Goal: Task Accomplishment & Management: Manage account settings

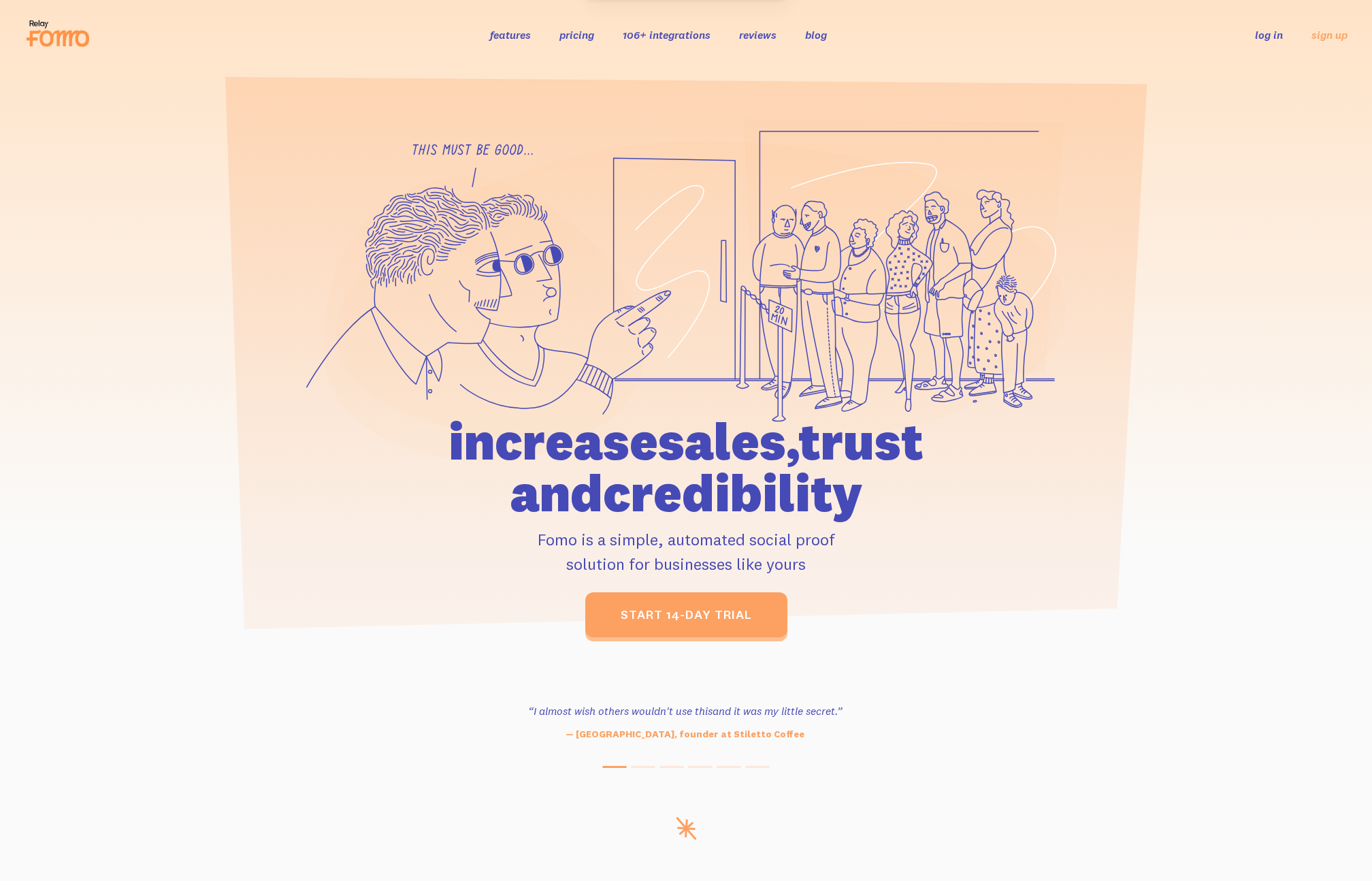
click at [1271, 38] on link "log in" at bounding box center [1269, 35] width 28 height 14
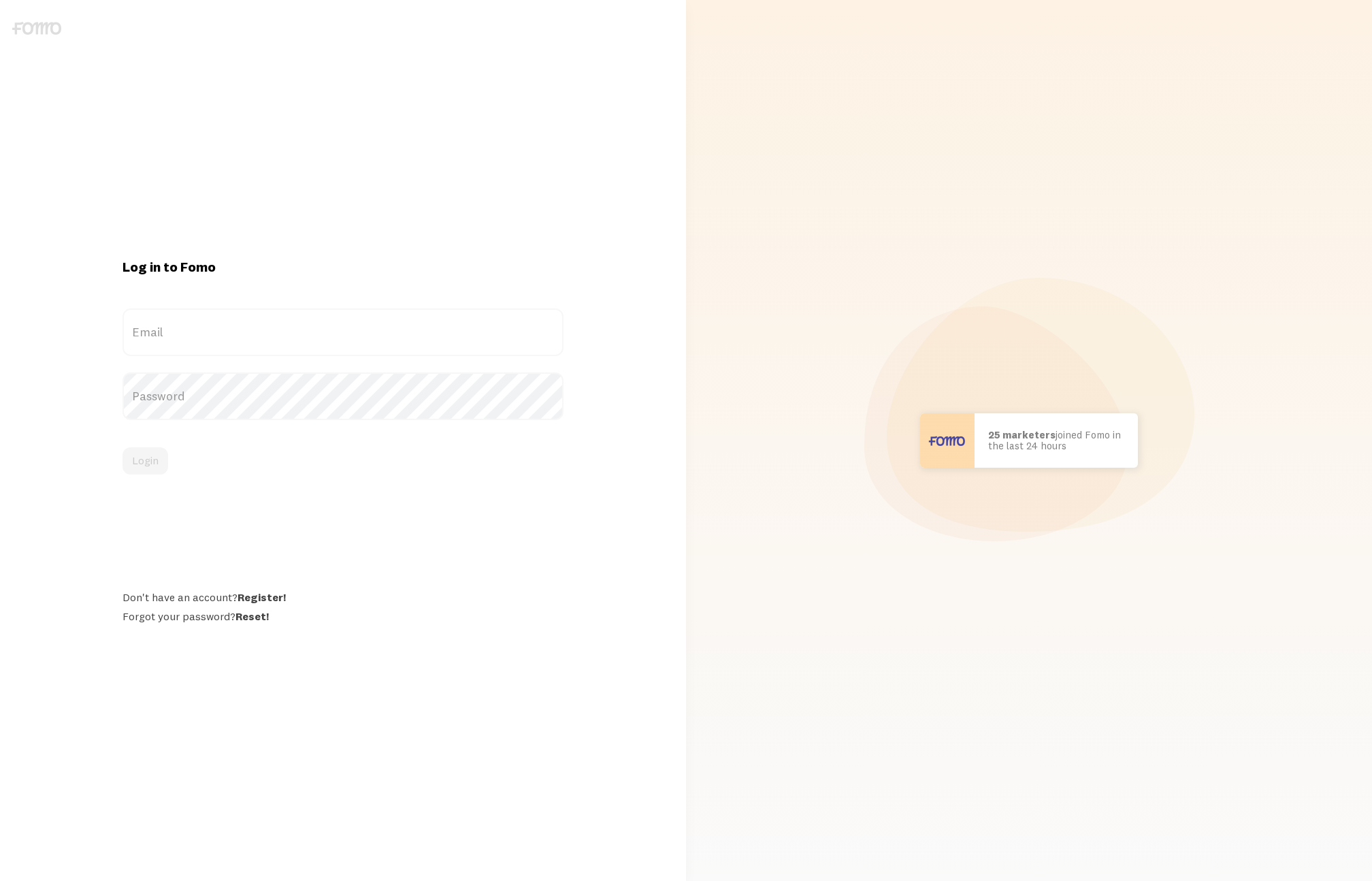
click at [256, 339] on label "Email" at bounding box center [342, 331] width 441 height 47
click at [256, 339] on input "Email" at bounding box center [342, 331] width 441 height 47
click at [0, 880] on com-1password-button at bounding box center [0, 881] width 0 height 0
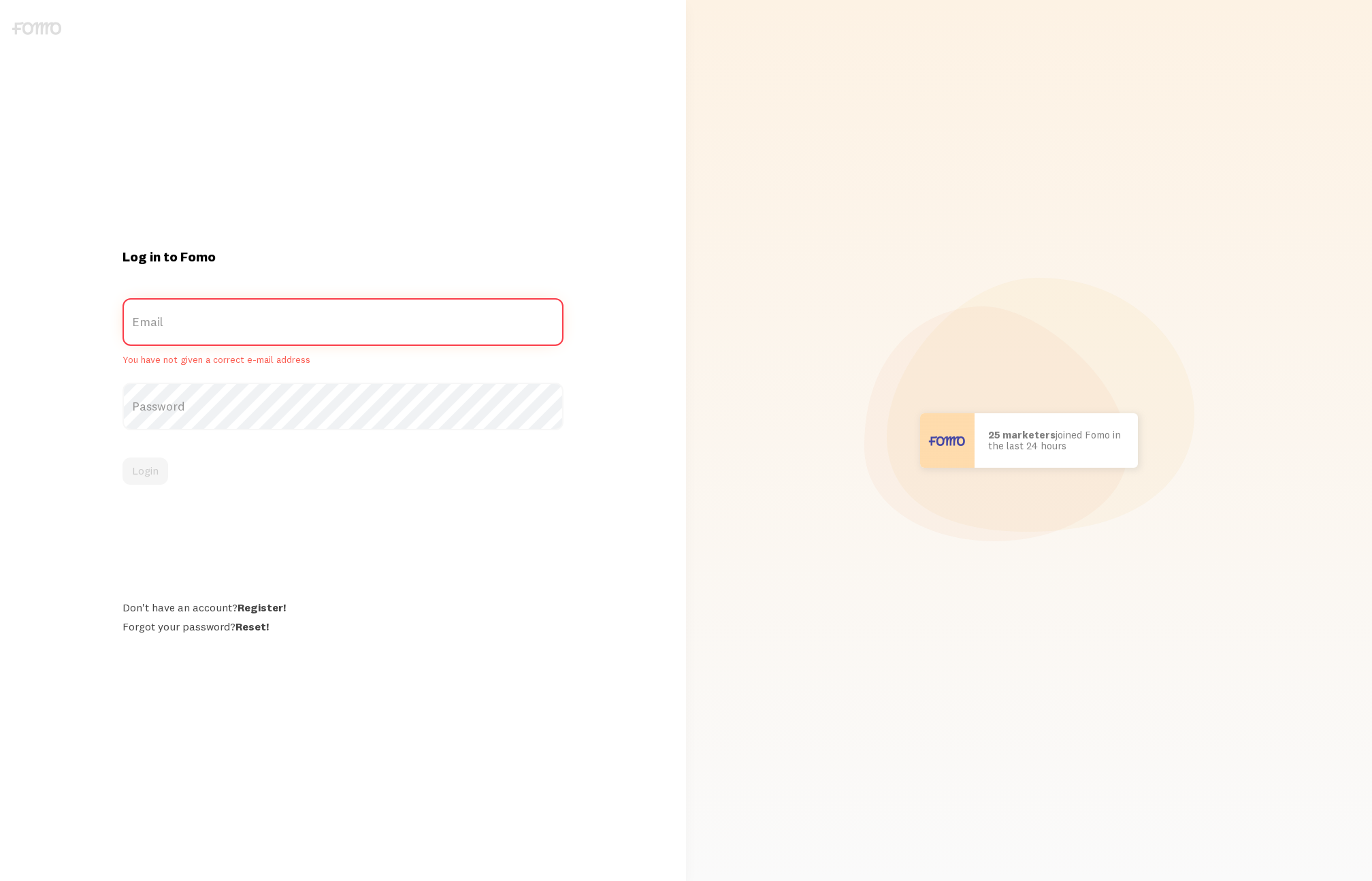
type input "[PERSON_NAME][EMAIL_ADDRESS][DOMAIN_NAME]"
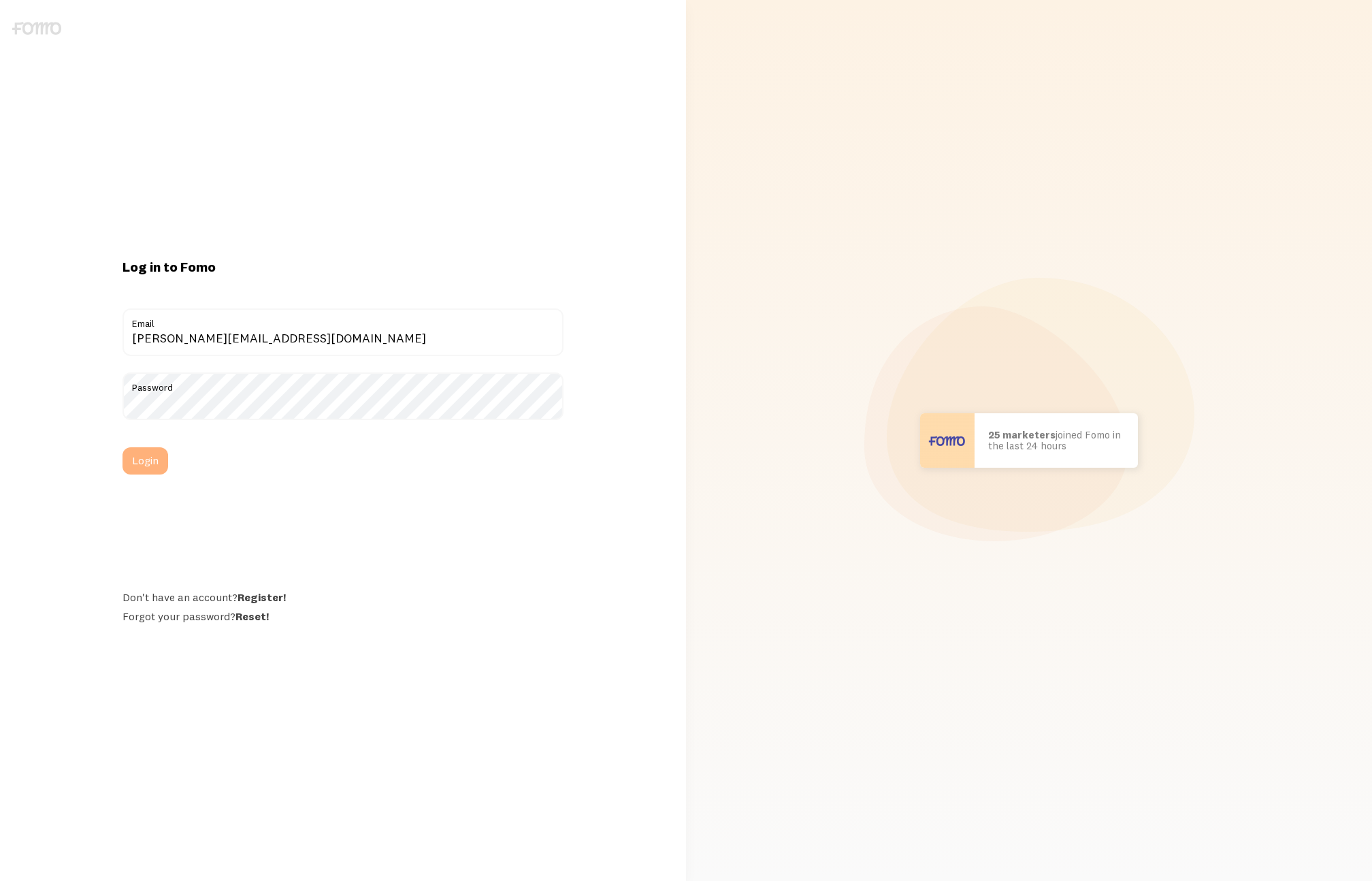
click at [156, 465] on button "Login" at bounding box center [144, 460] width 46 height 27
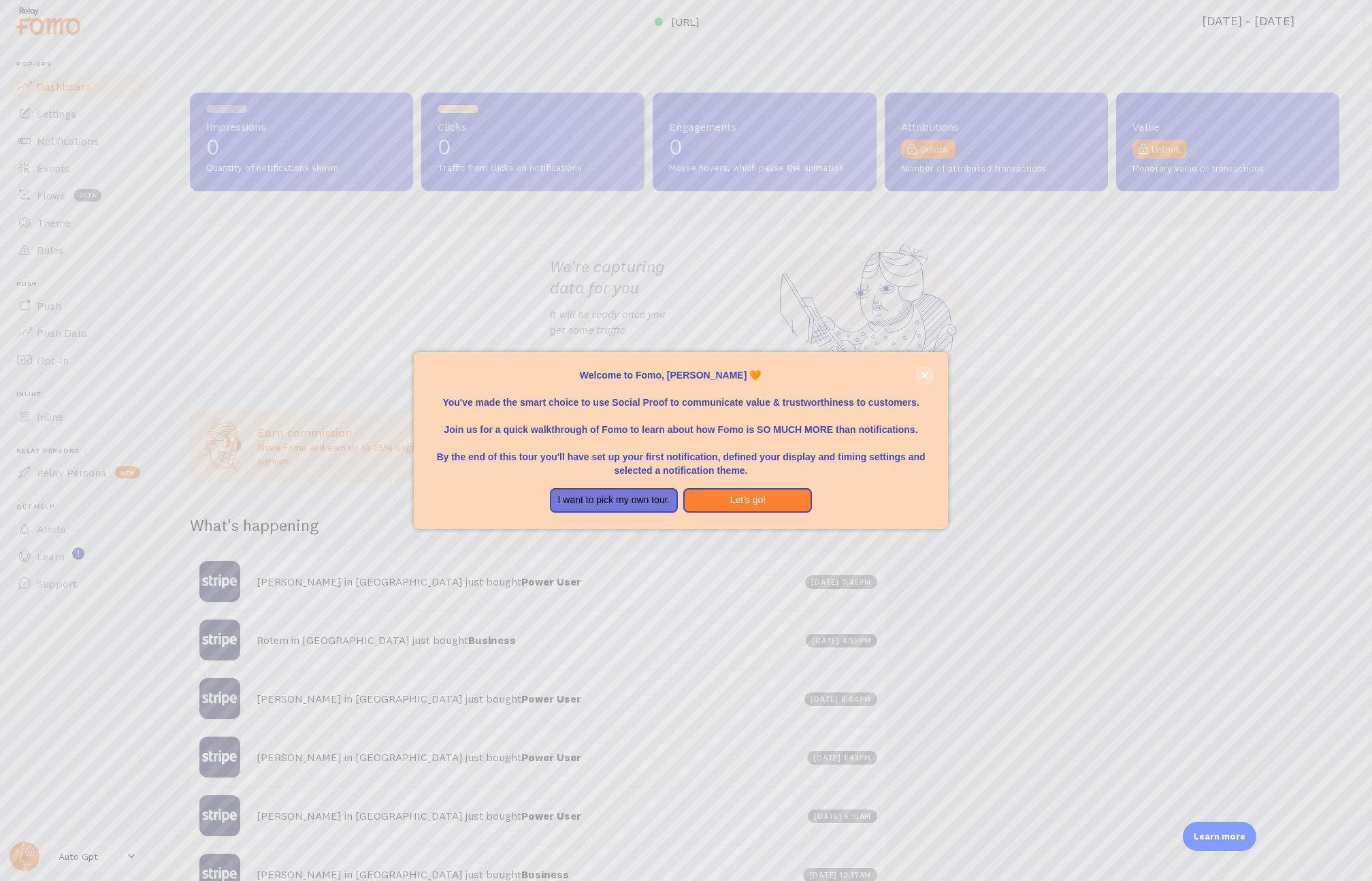
click at [924, 376] on icon "close," at bounding box center [924, 375] width 7 height 7
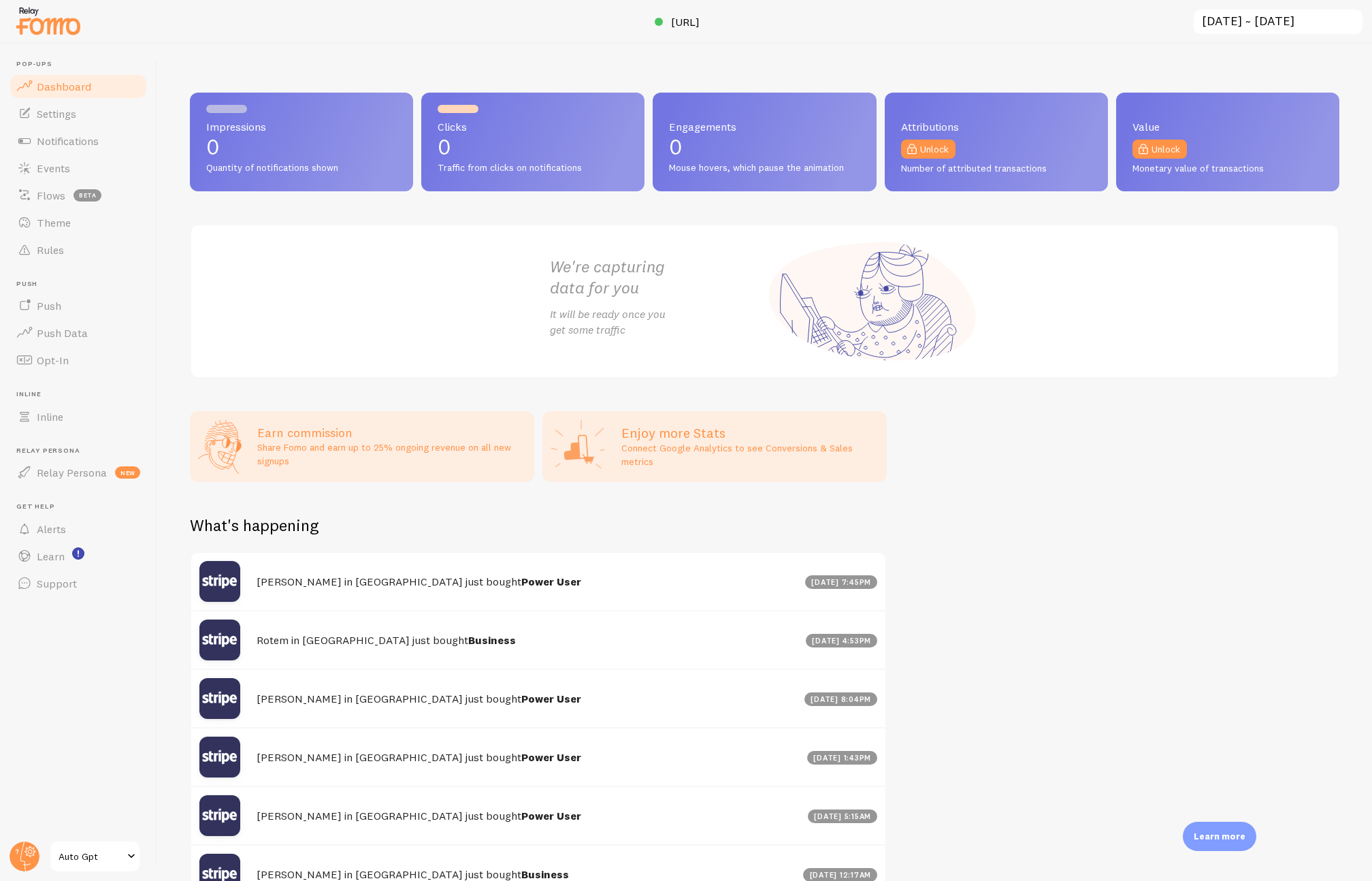
click at [80, 865] on link "Auto Gpt" at bounding box center [95, 856] width 92 height 33
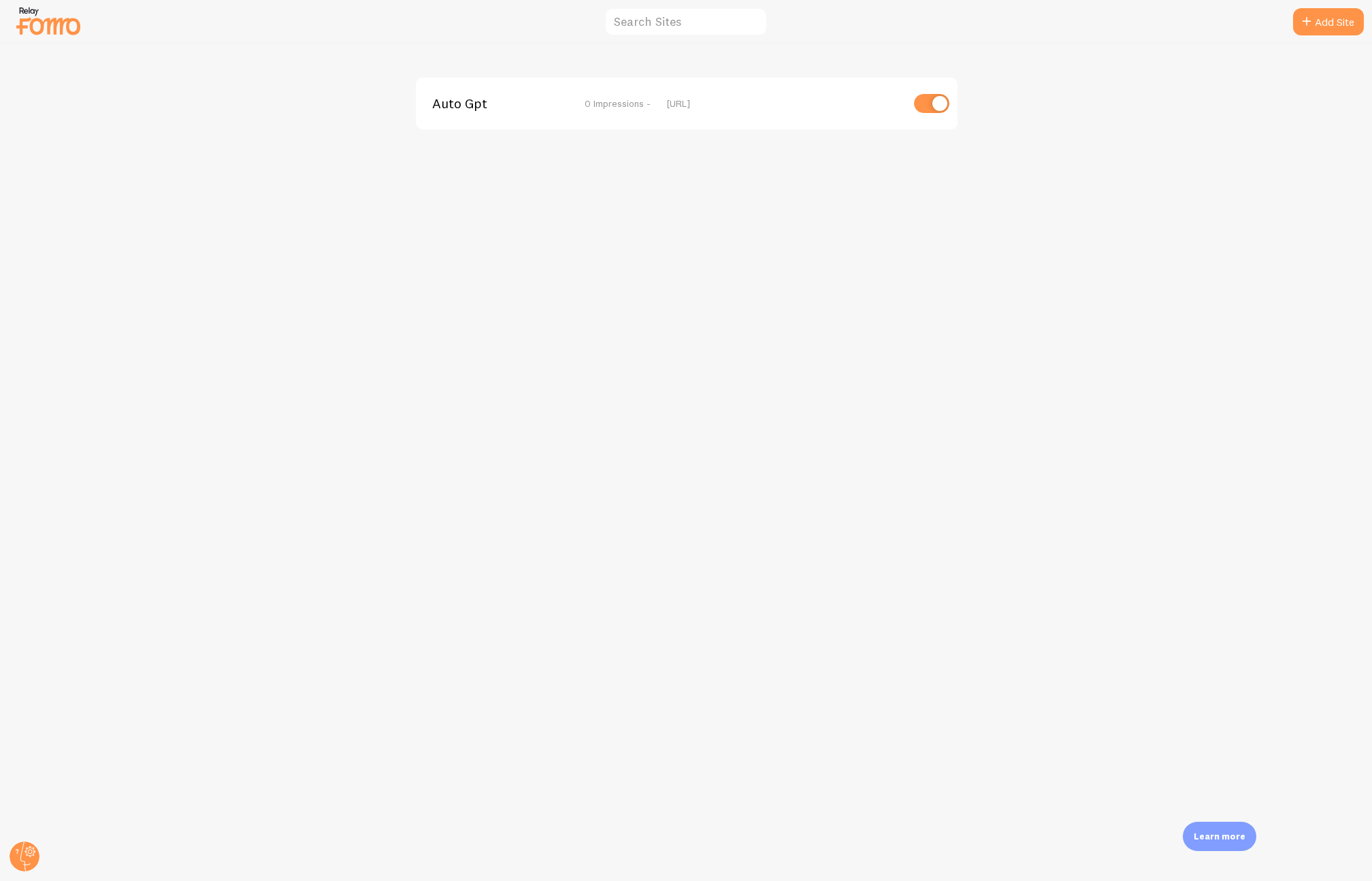
click at [622, 81] on div "Auto Gpt 0 Impressions - [URL]" at bounding box center [686, 103] width 542 height 51
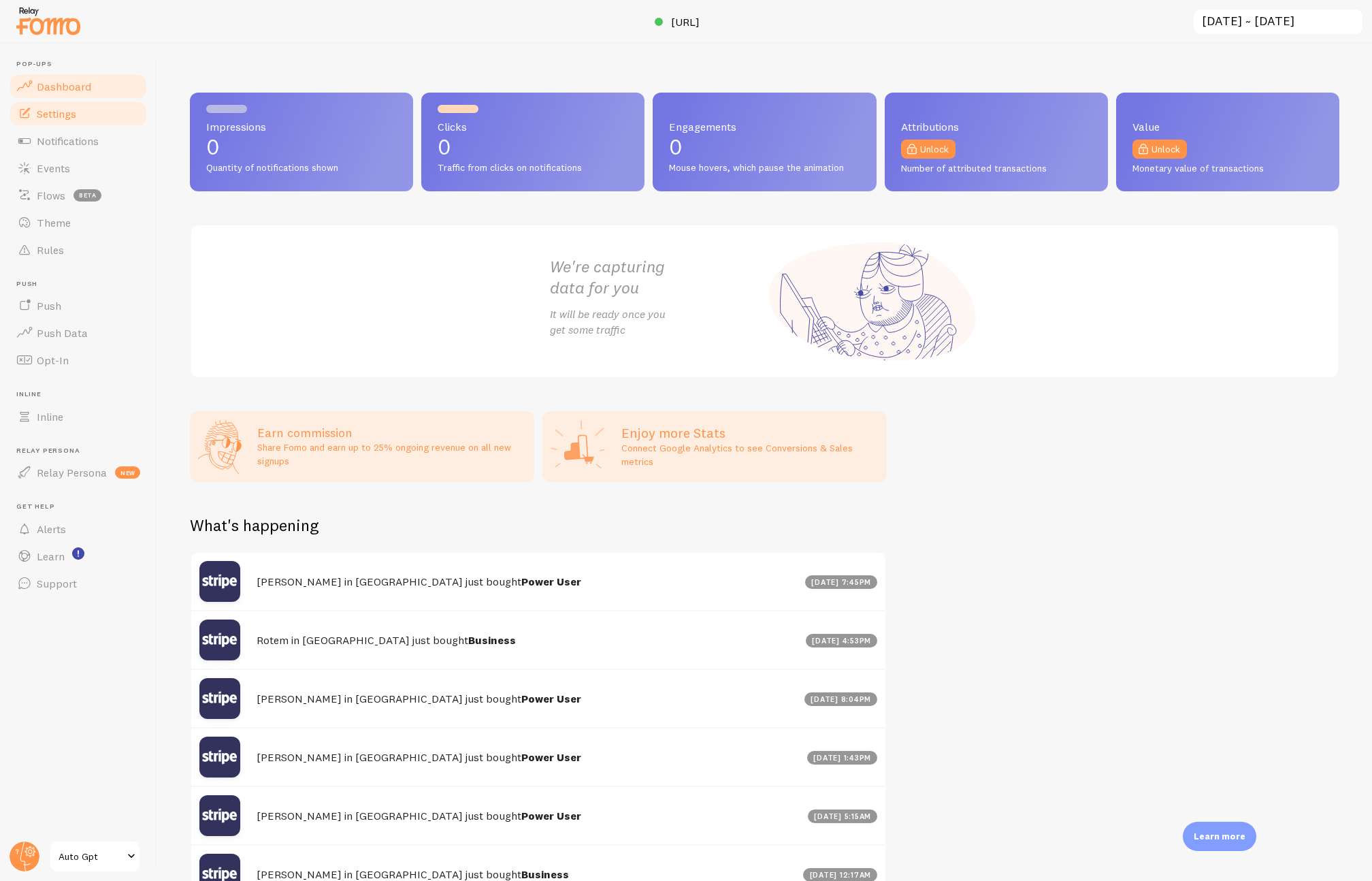
click at [92, 113] on link "Settings" at bounding box center [78, 113] width 141 height 27
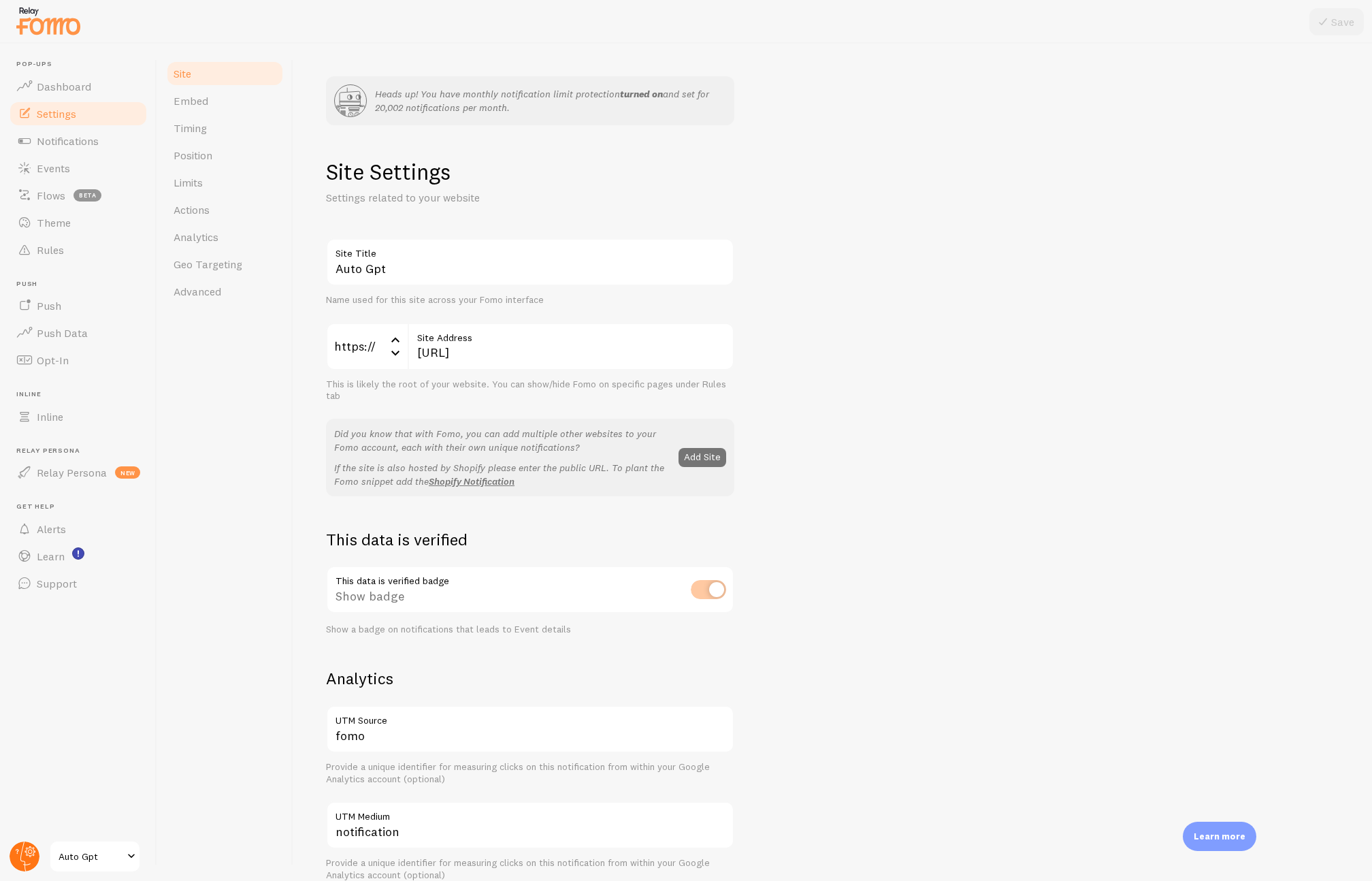
click at [24, 851] on circle at bounding box center [24, 856] width 30 height 30
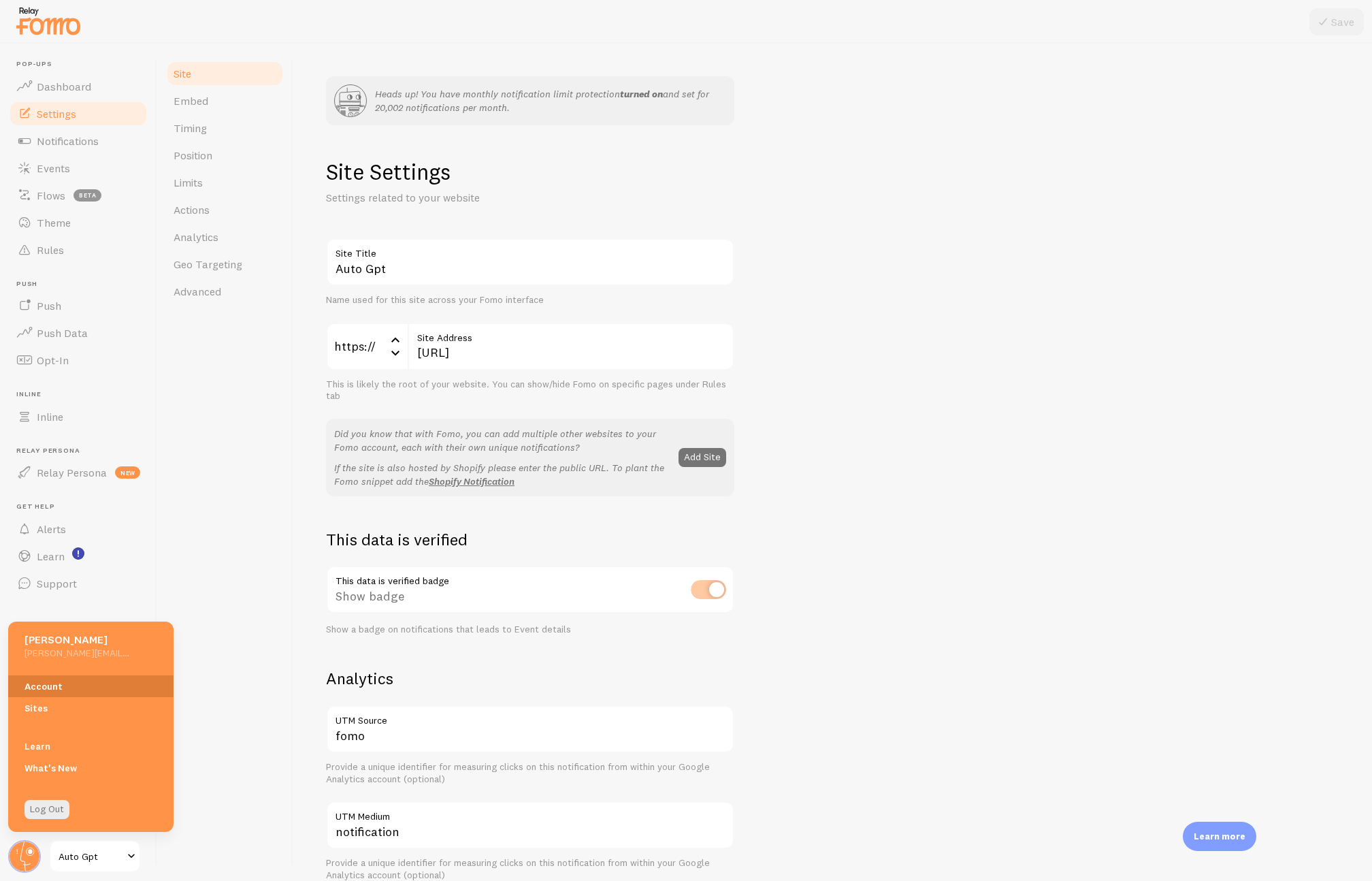
click at [66, 686] on link "Account" at bounding box center [90, 685] width 166 height 21
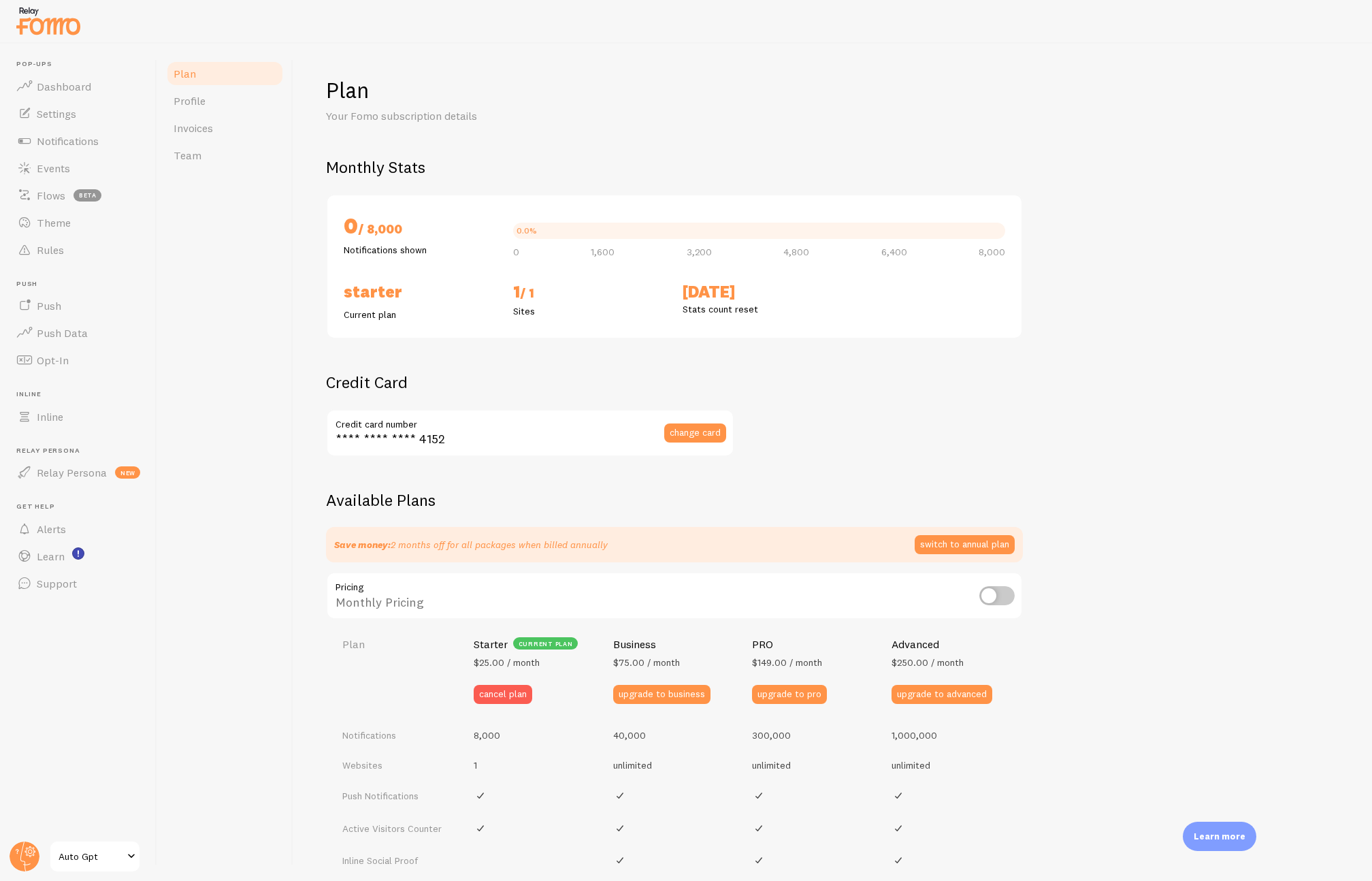
checkbox input "true"
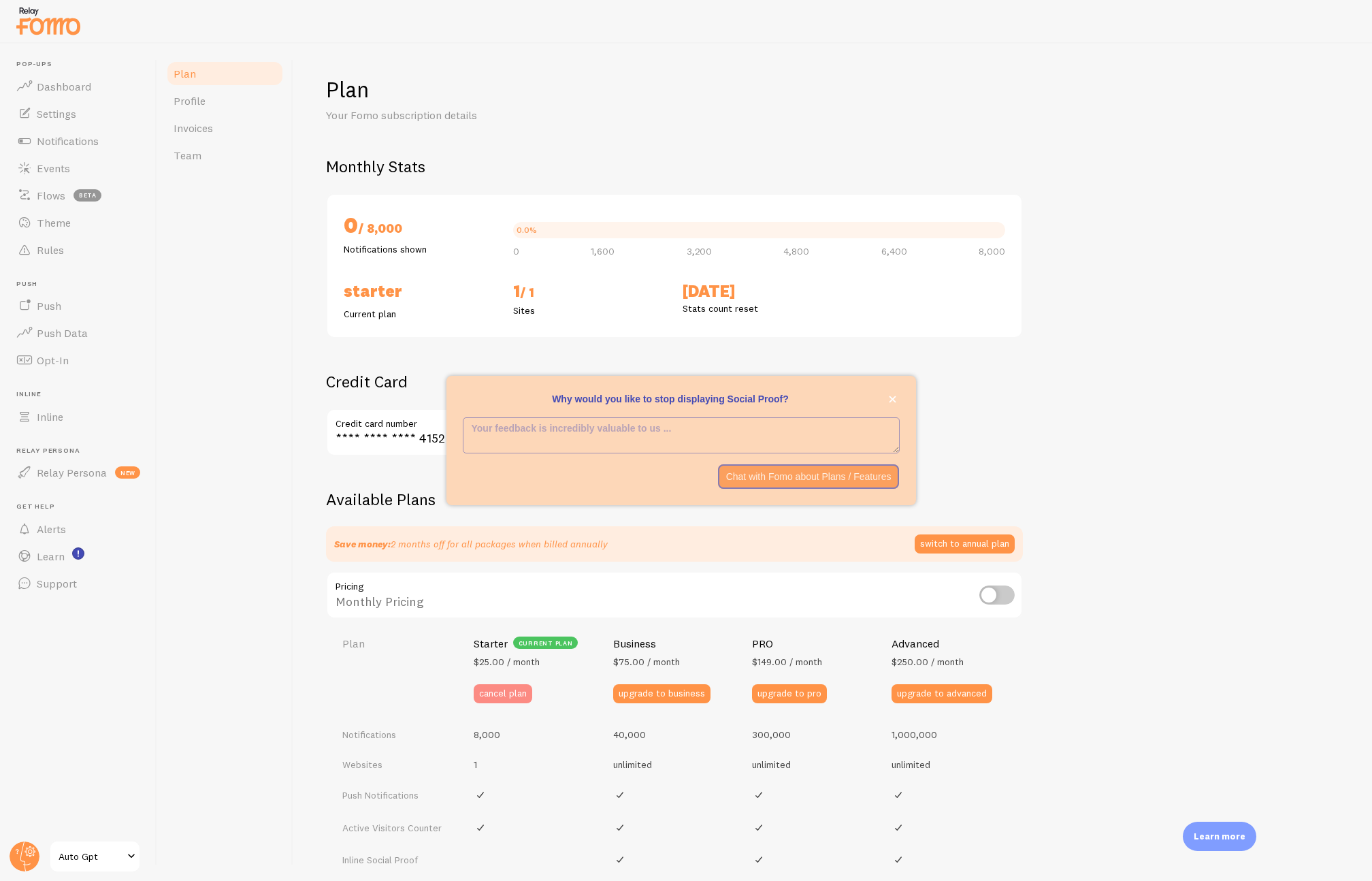
click at [495, 690] on button "cancel plan" at bounding box center [503, 694] width 58 height 19
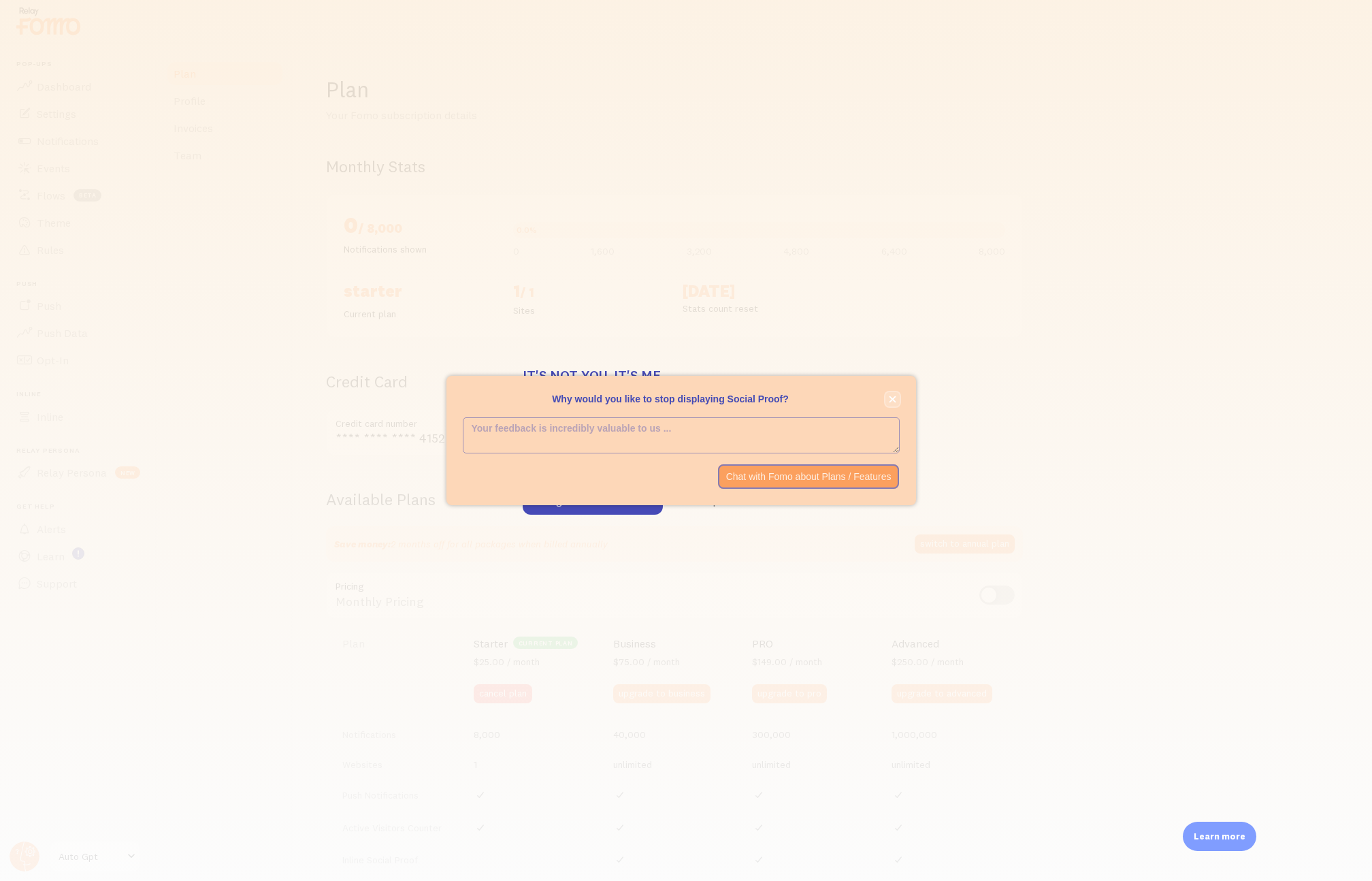
click at [895, 400] on icon "close," at bounding box center [893, 399] width 8 height 8
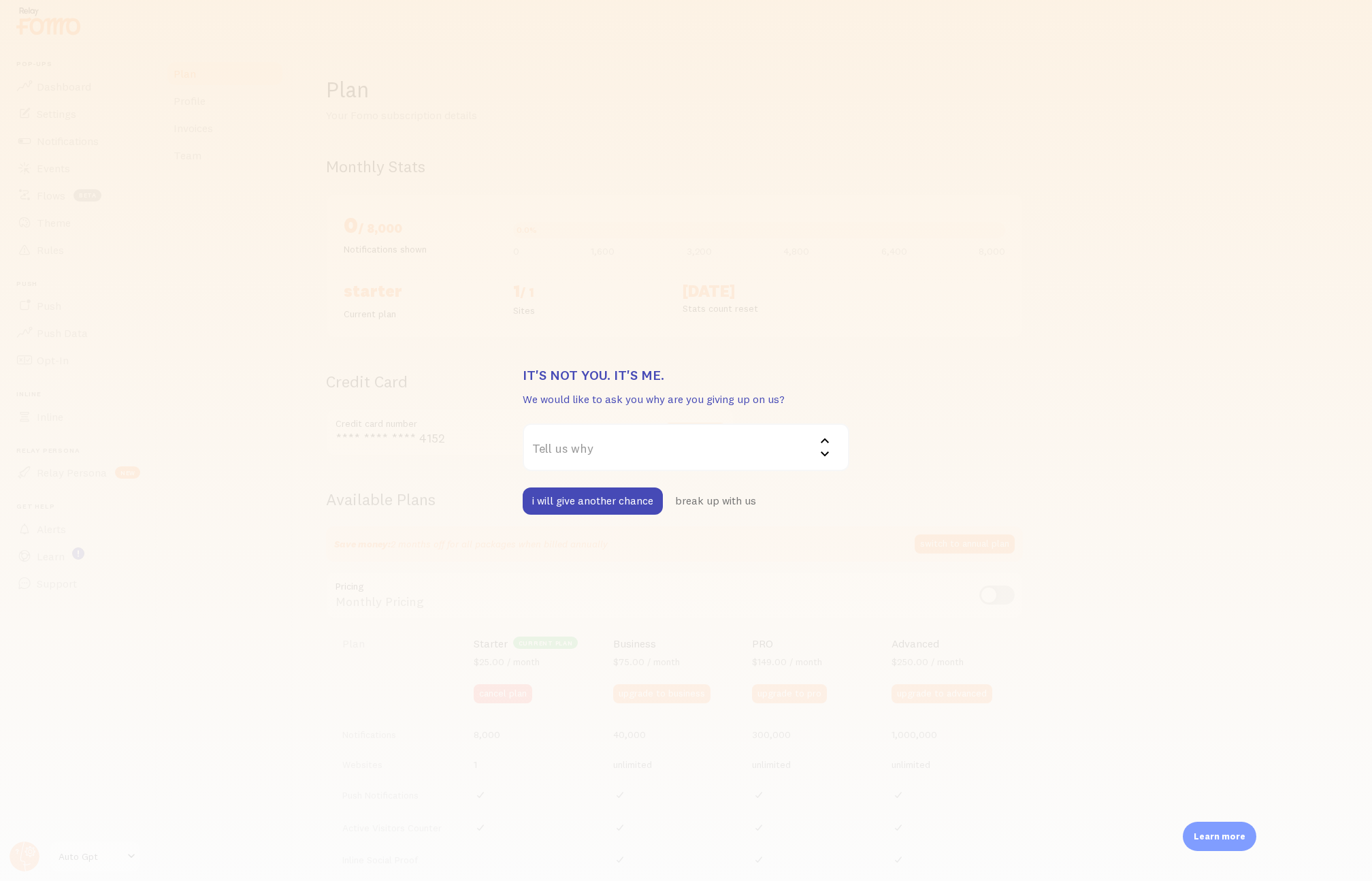
click at [705, 459] on label "Tell us why" at bounding box center [686, 447] width 327 height 47
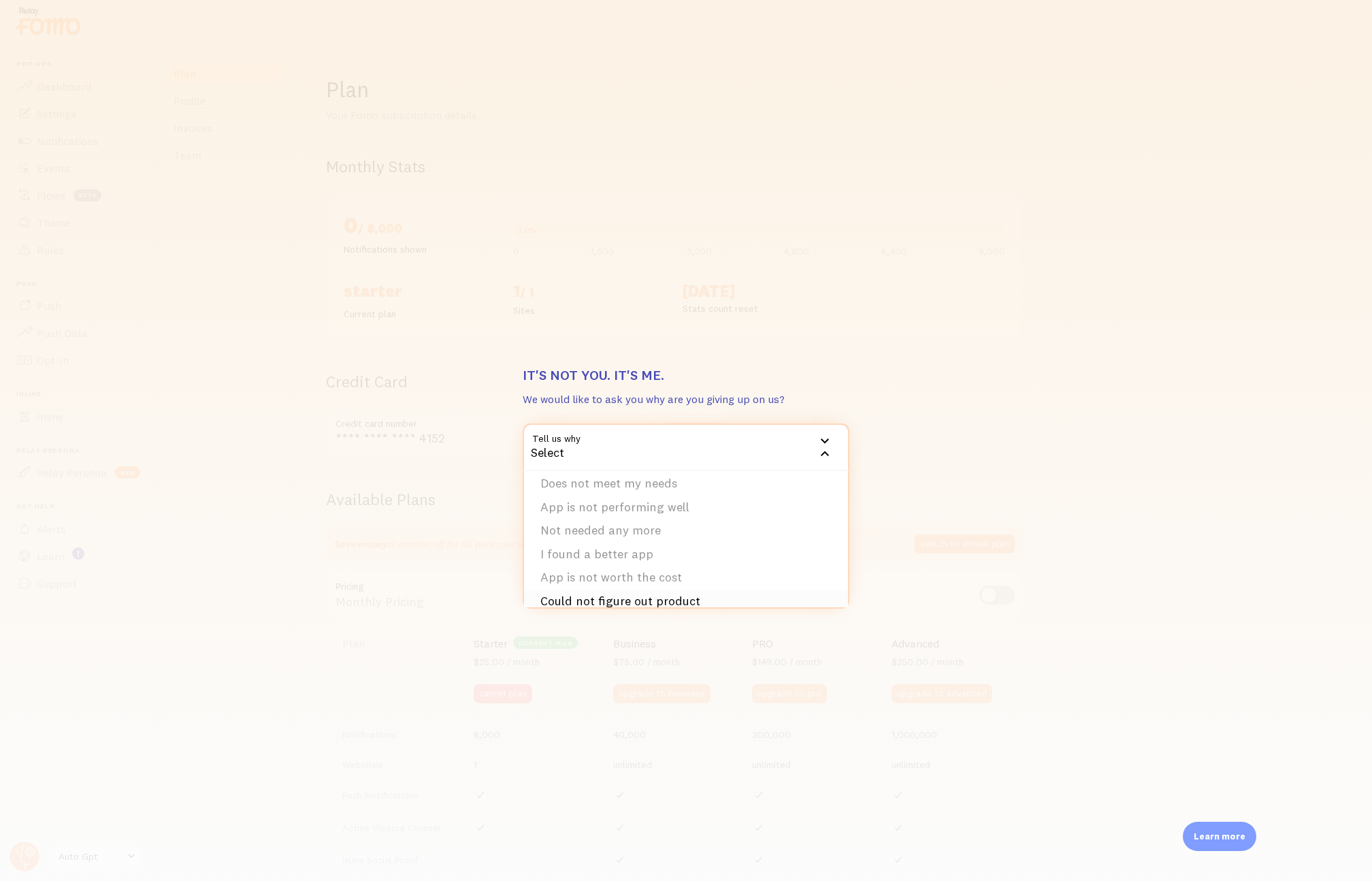
scroll to position [6, 0]
click at [682, 531] on li "Not needed any more" at bounding box center [686, 531] width 324 height 24
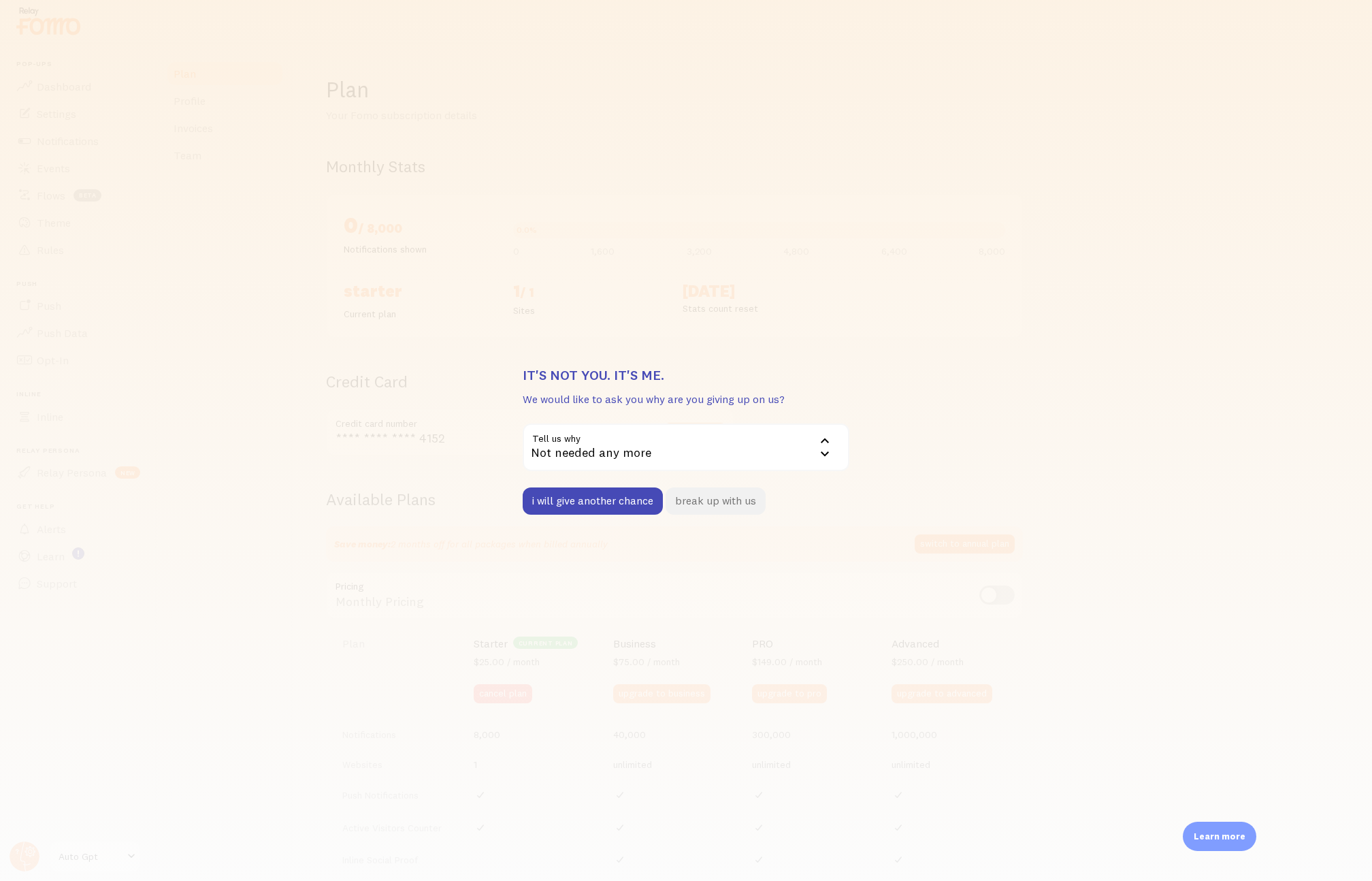
click at [718, 503] on button "break up with us" at bounding box center [716, 501] width 100 height 27
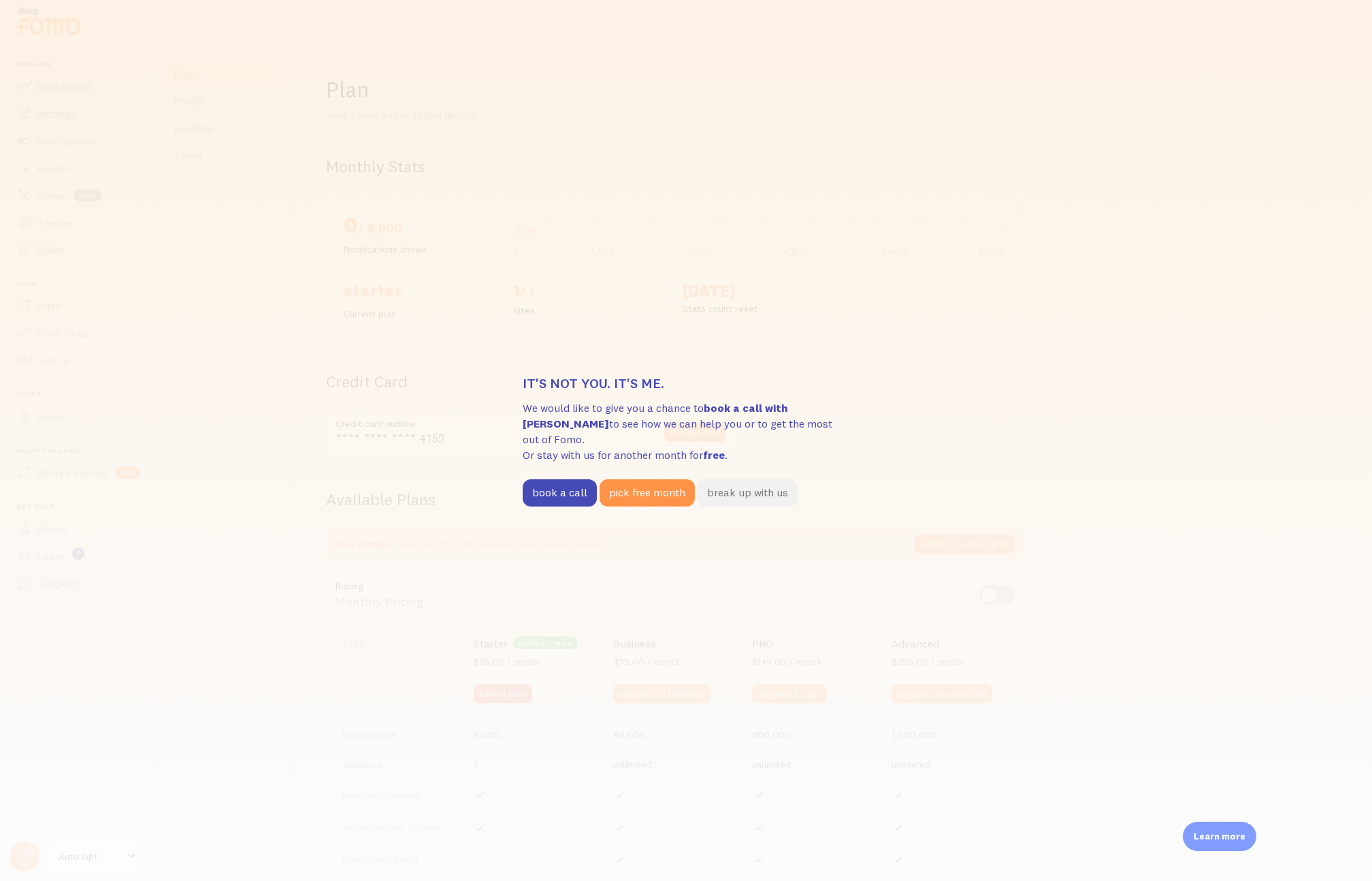
click at [775, 485] on button "break up with us" at bounding box center [748, 492] width 100 height 27
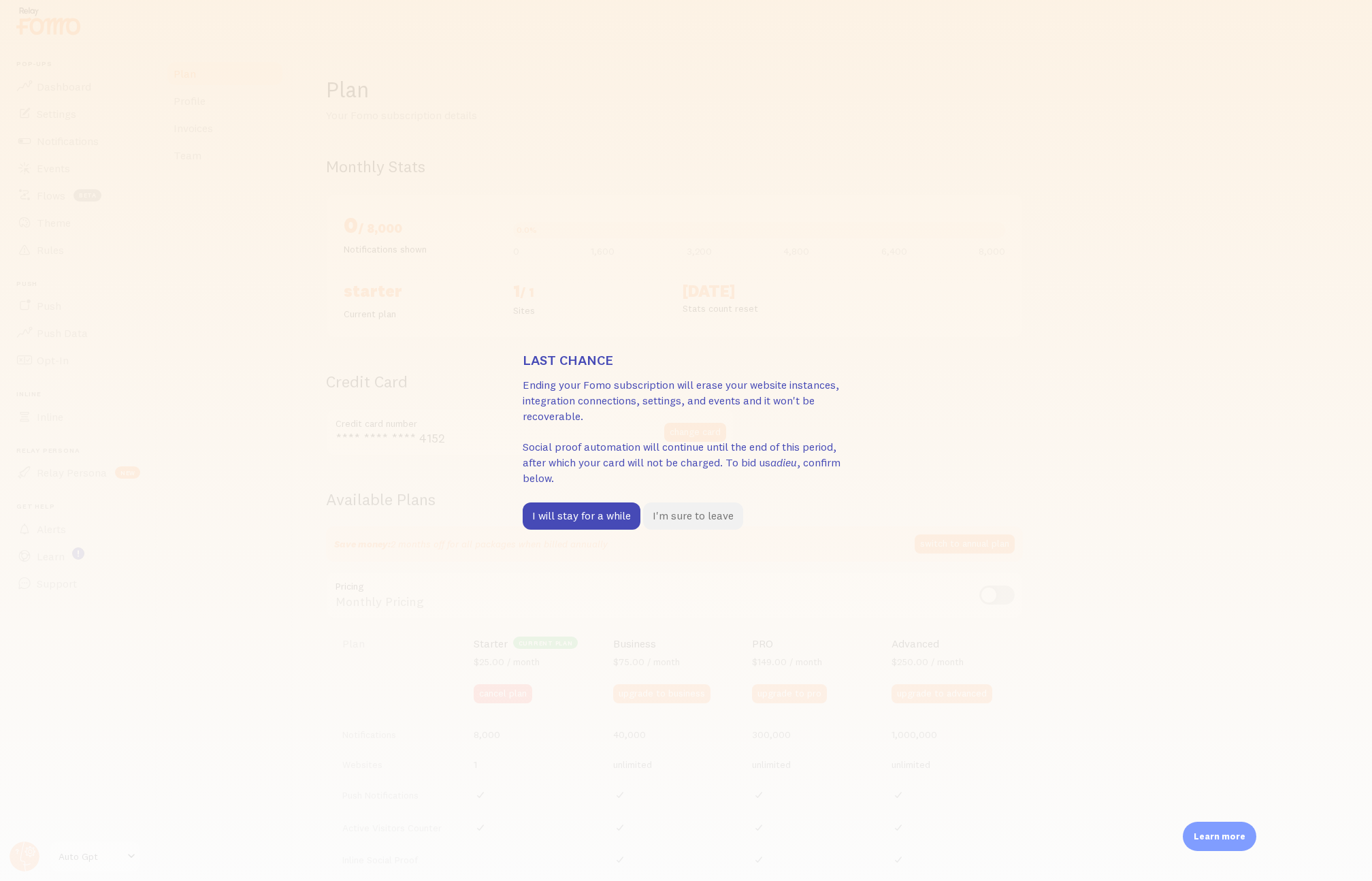
click at [698, 523] on button "I'm sure to leave" at bounding box center [692, 516] width 100 height 27
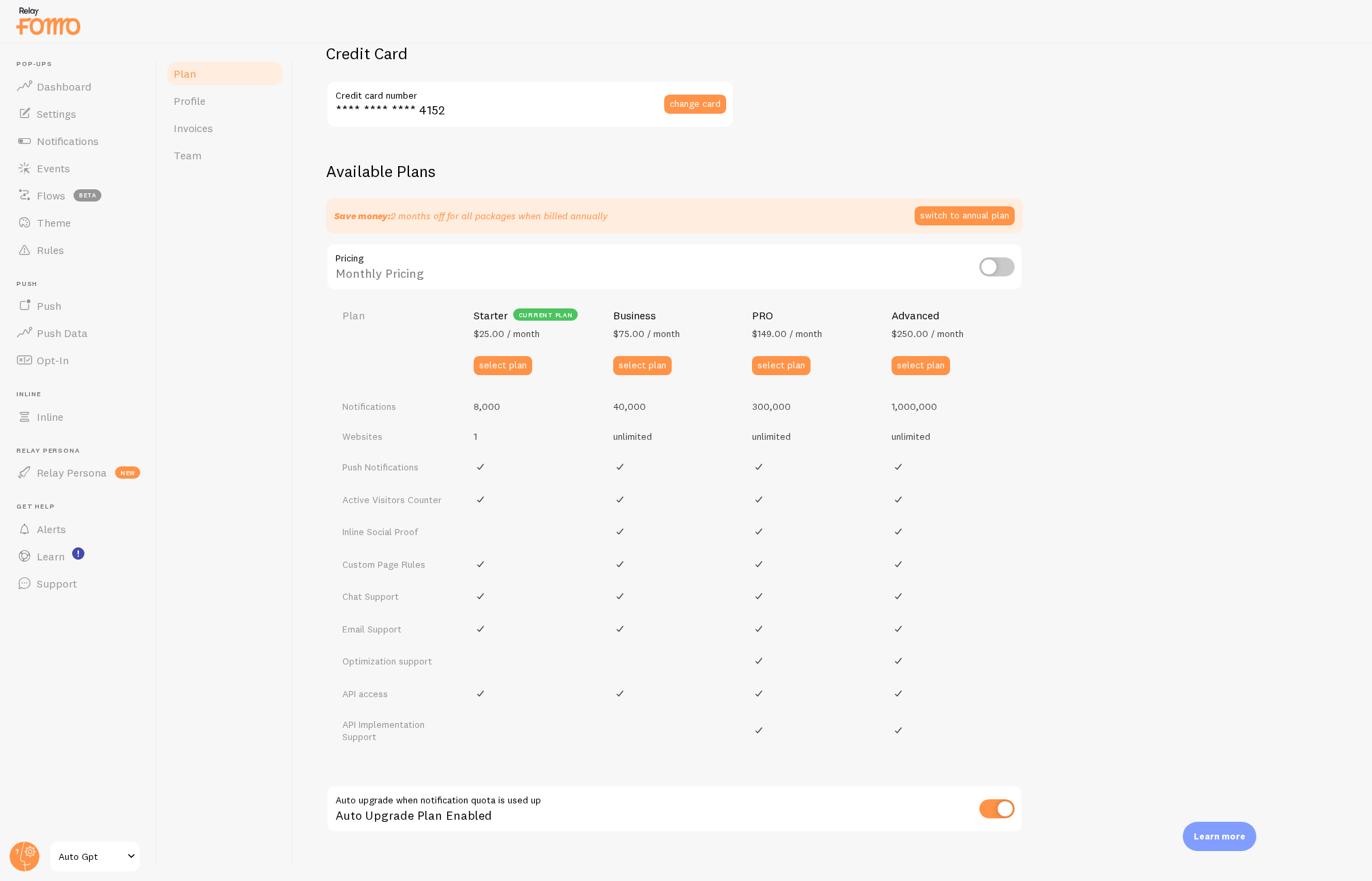
scroll to position [0, 0]
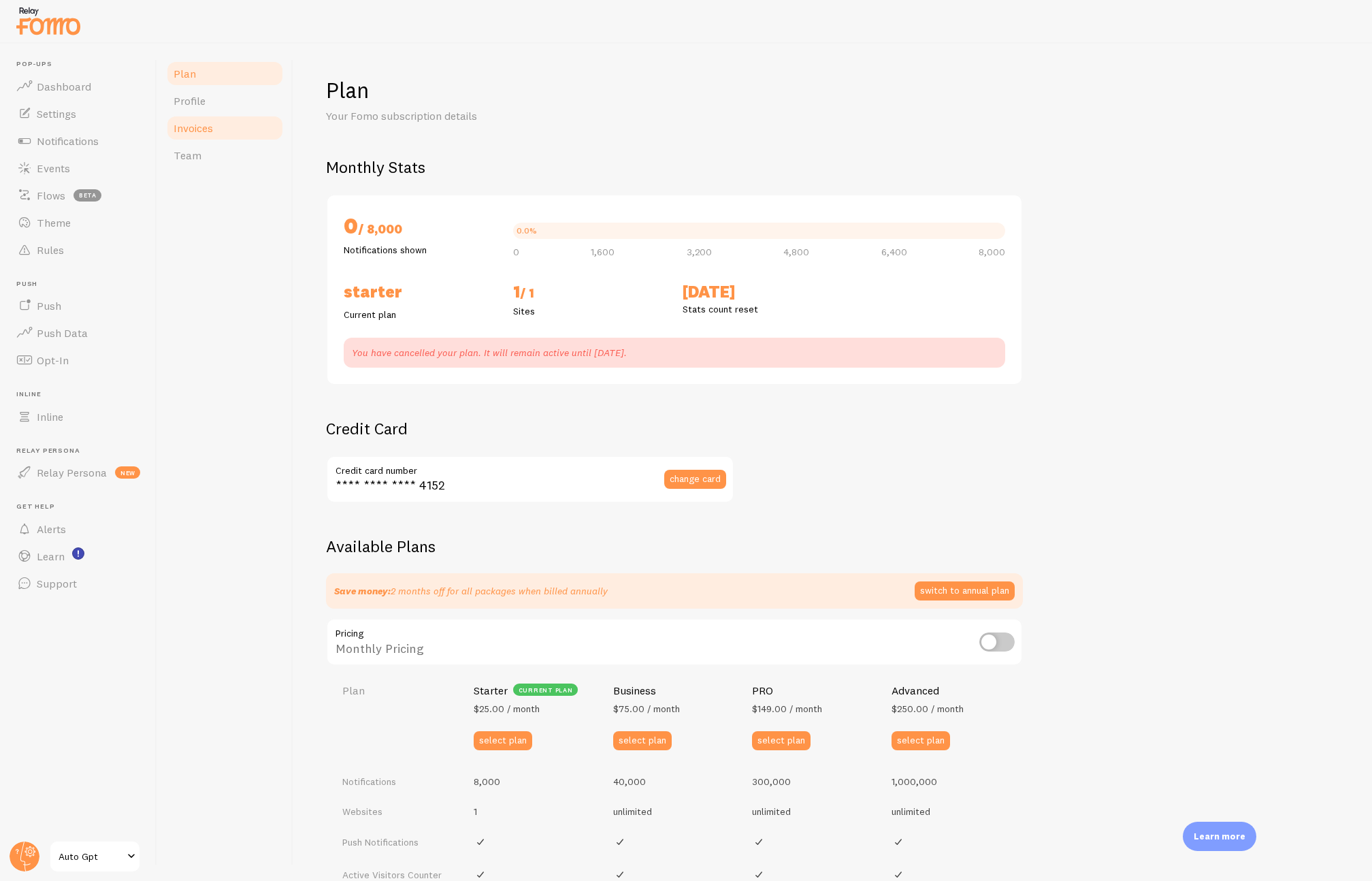
click at [223, 126] on link "Invoices" at bounding box center [225, 128] width 119 height 27
click at [213, 133] on link "Invoices" at bounding box center [225, 128] width 119 height 27
click at [203, 103] on span "Profile" at bounding box center [189, 101] width 32 height 14
click at [203, 126] on span "Invoices" at bounding box center [193, 128] width 40 height 14
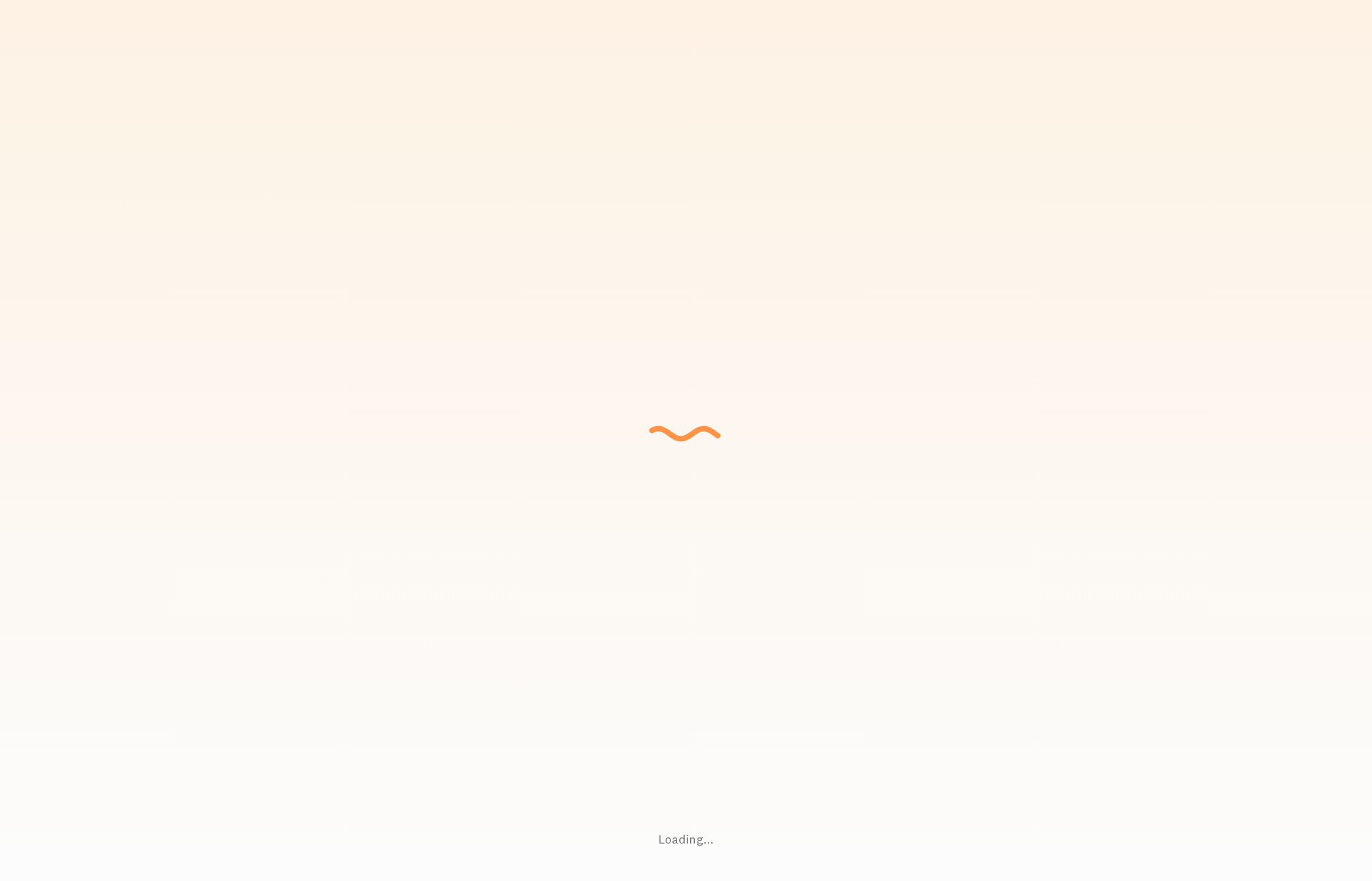
checkbox input "true"
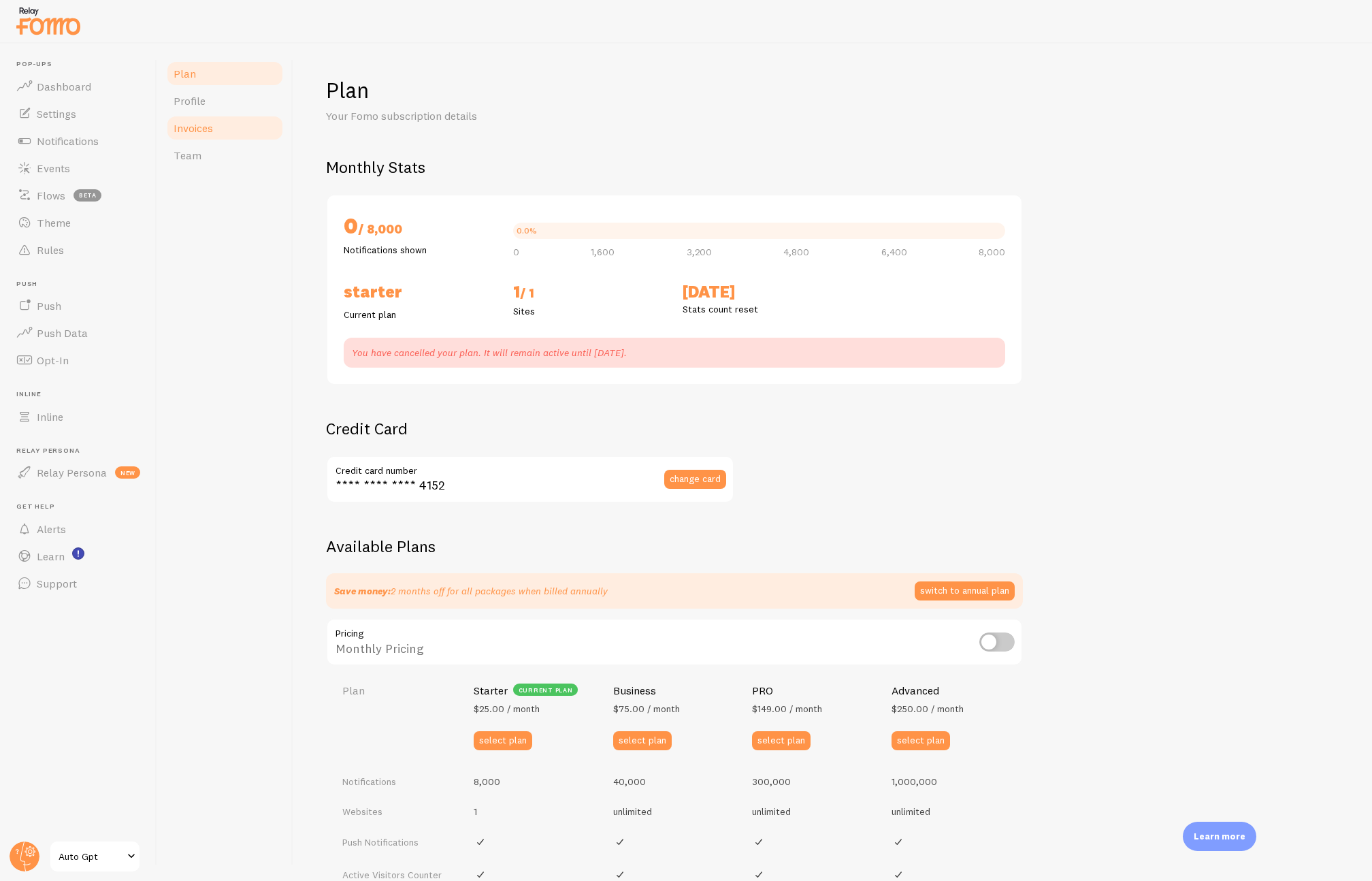
click at [200, 129] on span "Invoices" at bounding box center [193, 128] width 40 height 14
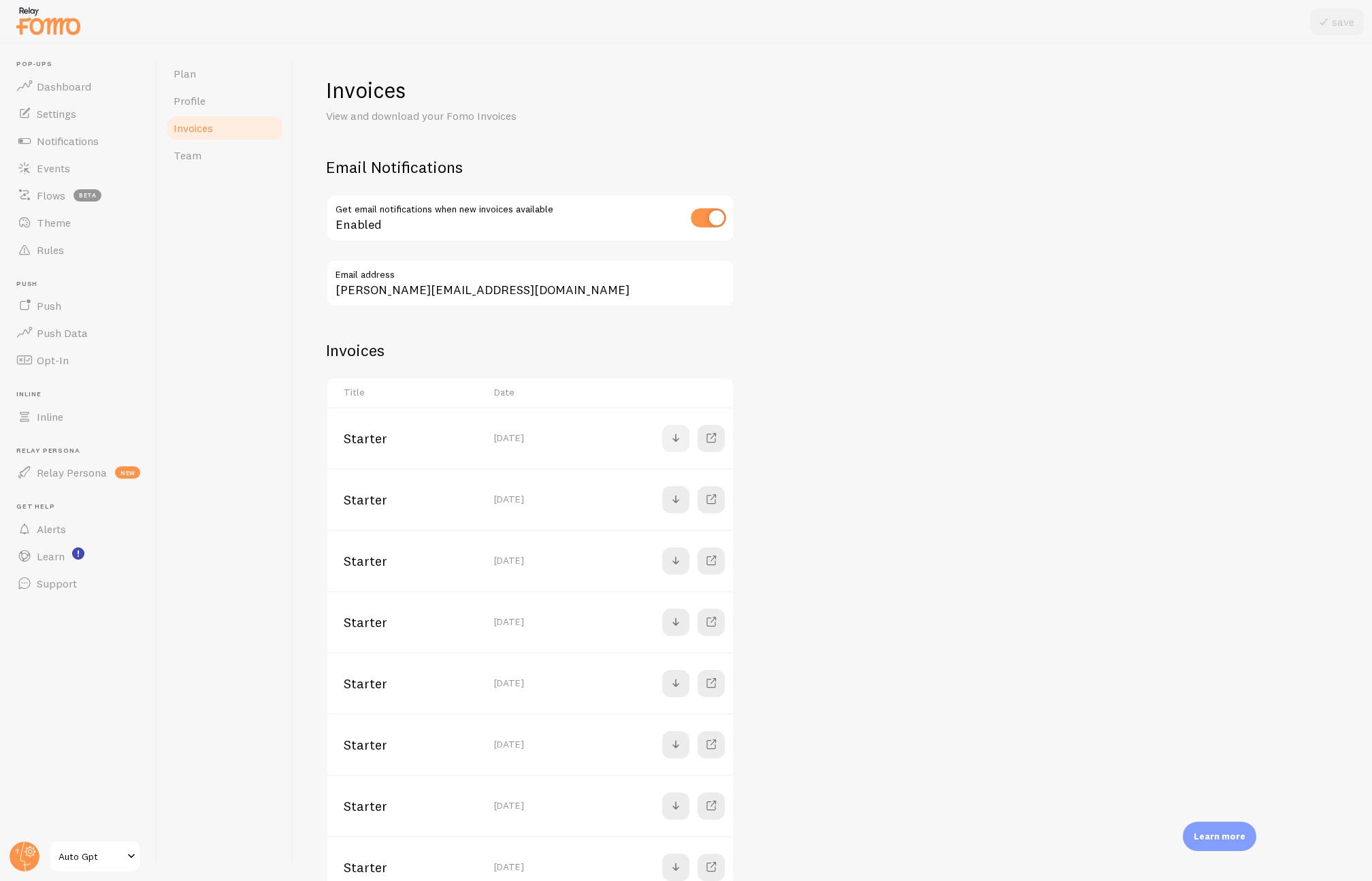
click at [679, 439] on span at bounding box center [676, 438] width 16 height 16
